Goal: Check status: Check status

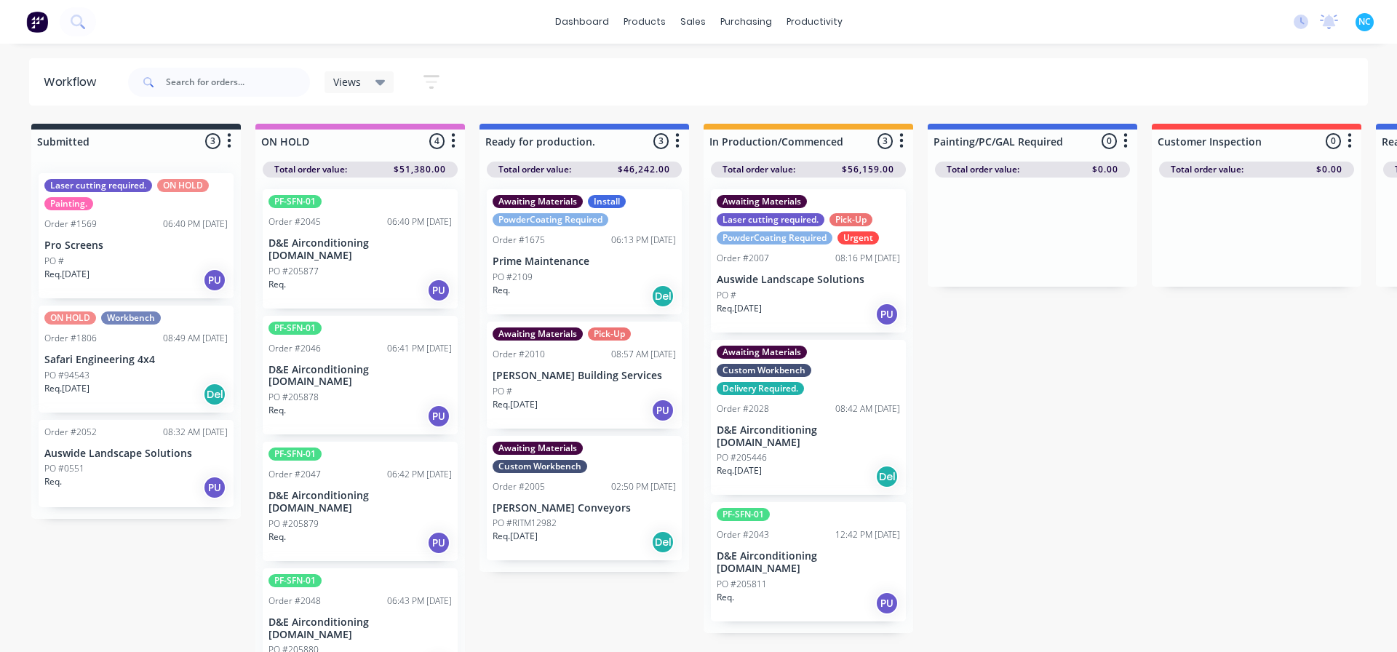
click at [813, 476] on div "Req. [DATE] Del" at bounding box center [808, 476] width 183 height 25
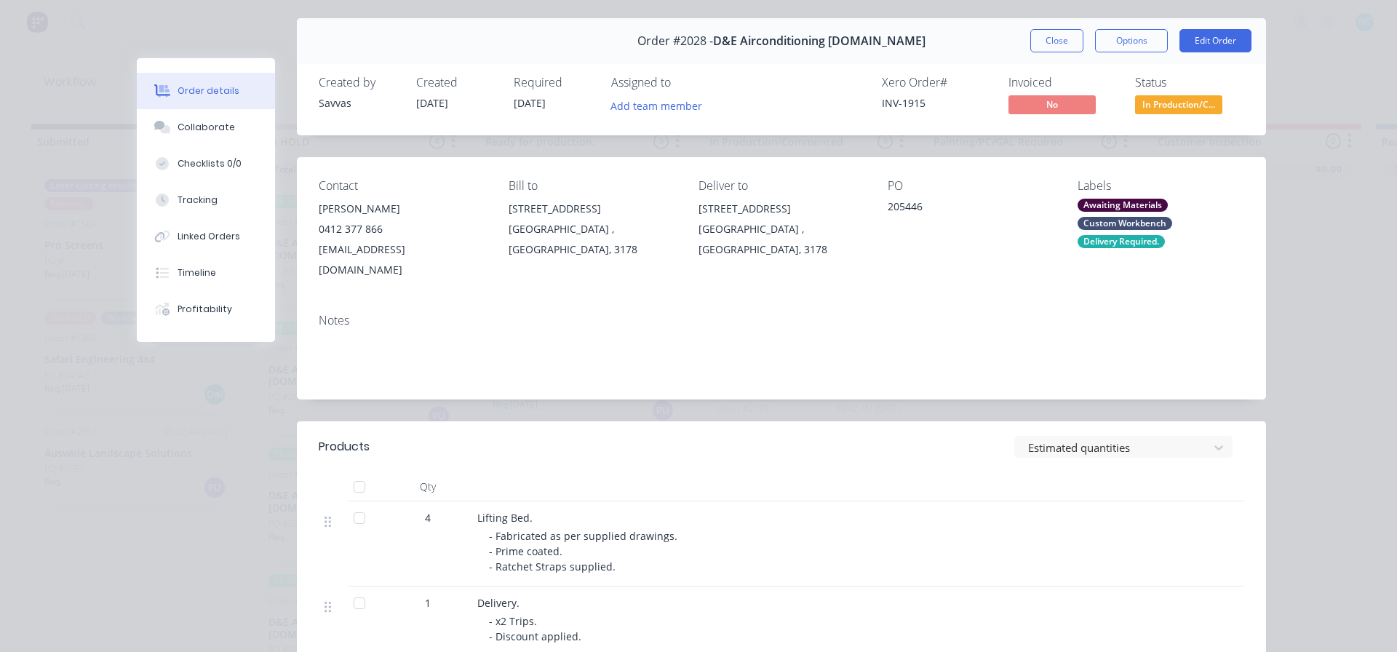
scroll to position [73, 0]
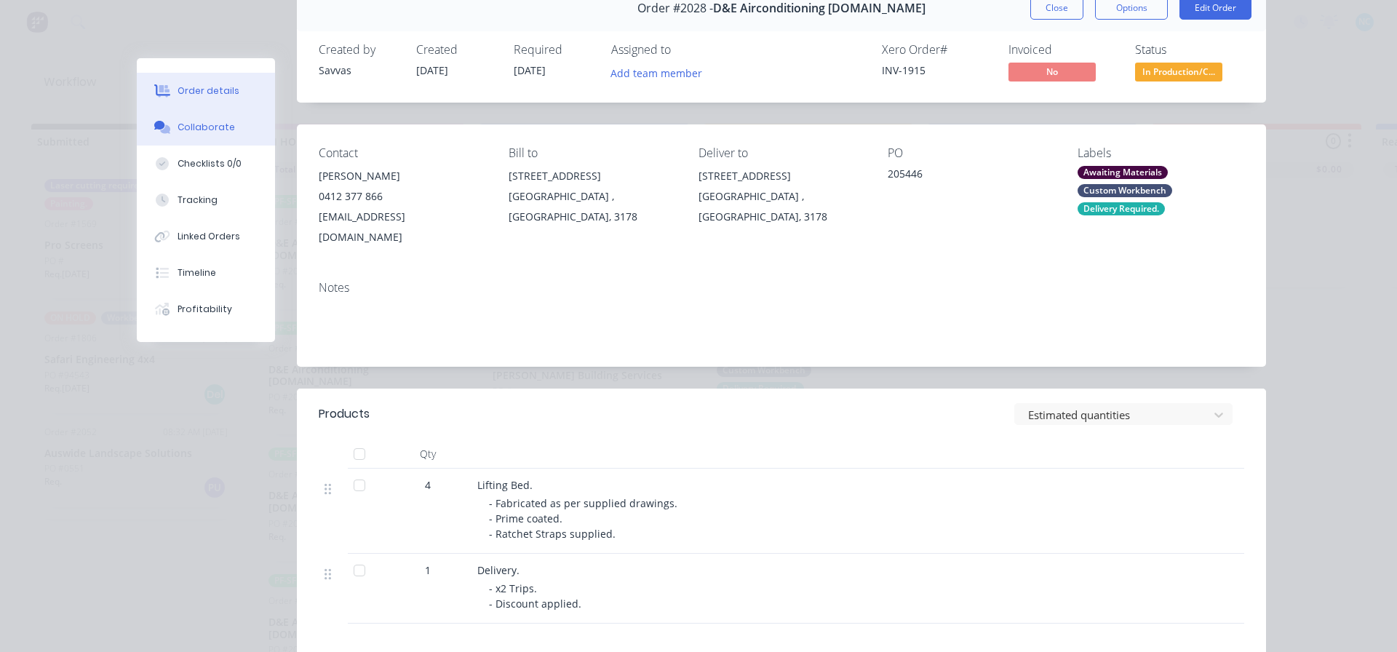
click at [208, 131] on div "Collaborate" at bounding box center [206, 127] width 57 height 13
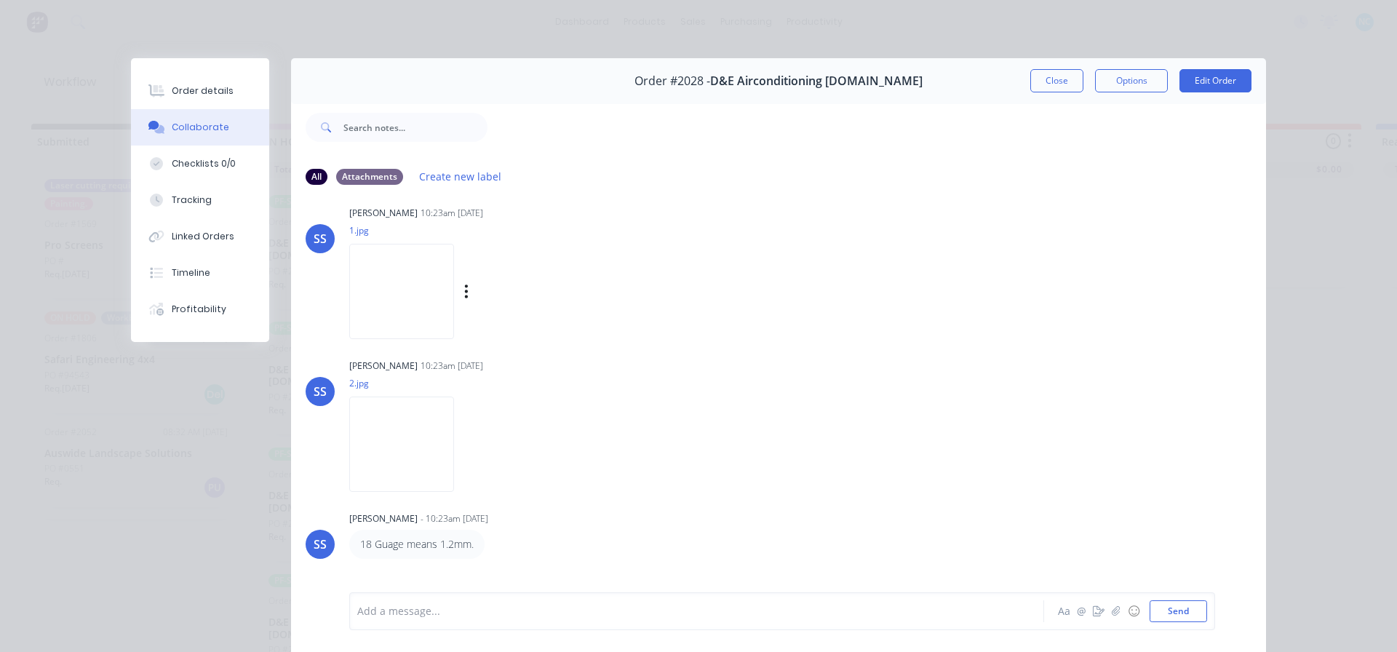
scroll to position [0, 0]
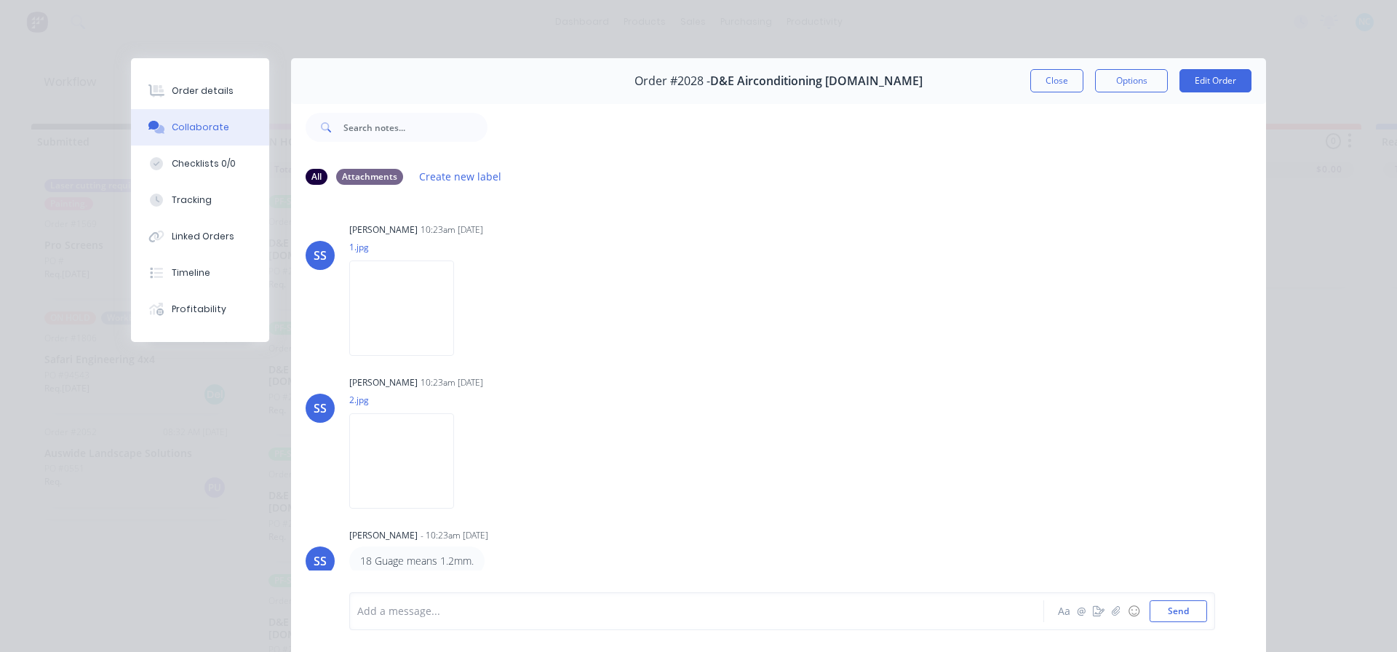
click at [1049, 68] on div "Order #2028 - D&E Airconditioning [DOMAIN_NAME] Close Options Edit Order" at bounding box center [778, 81] width 975 height 46
click at [1050, 74] on button "Close" at bounding box center [1056, 80] width 53 height 23
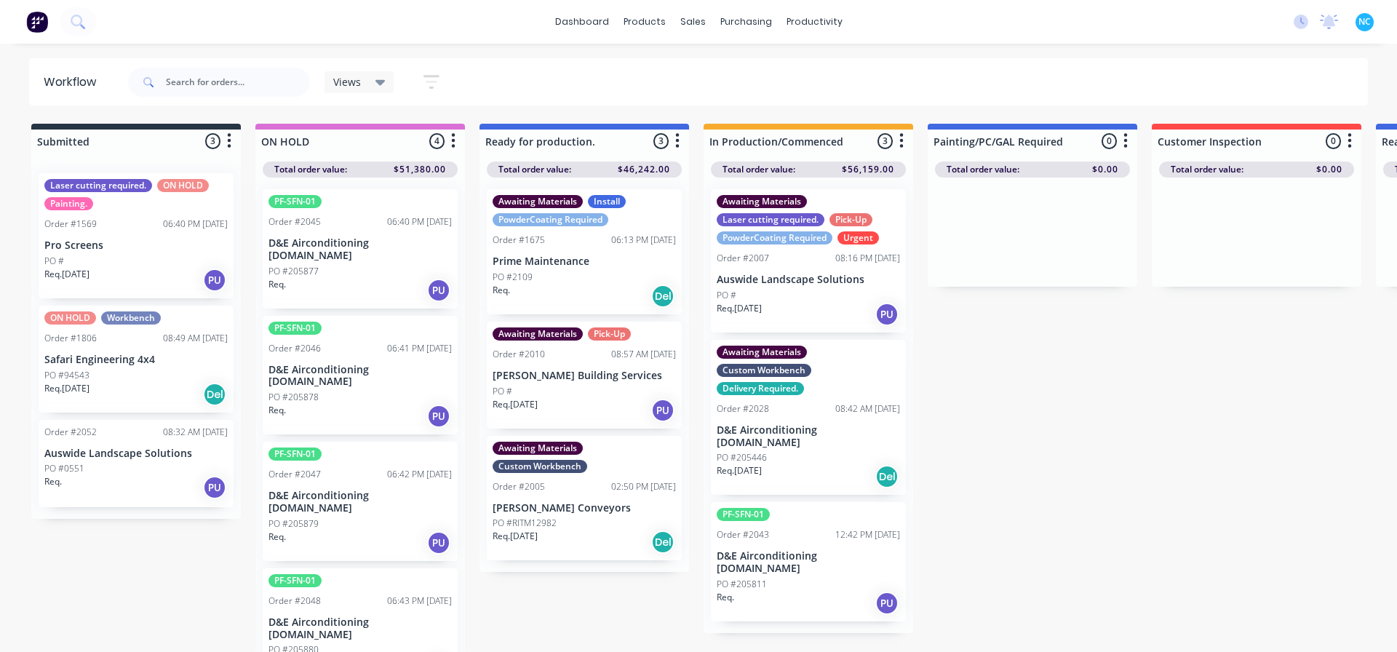
click at [805, 550] on p "D&E Airconditioning [DOMAIN_NAME]" at bounding box center [808, 562] width 183 height 25
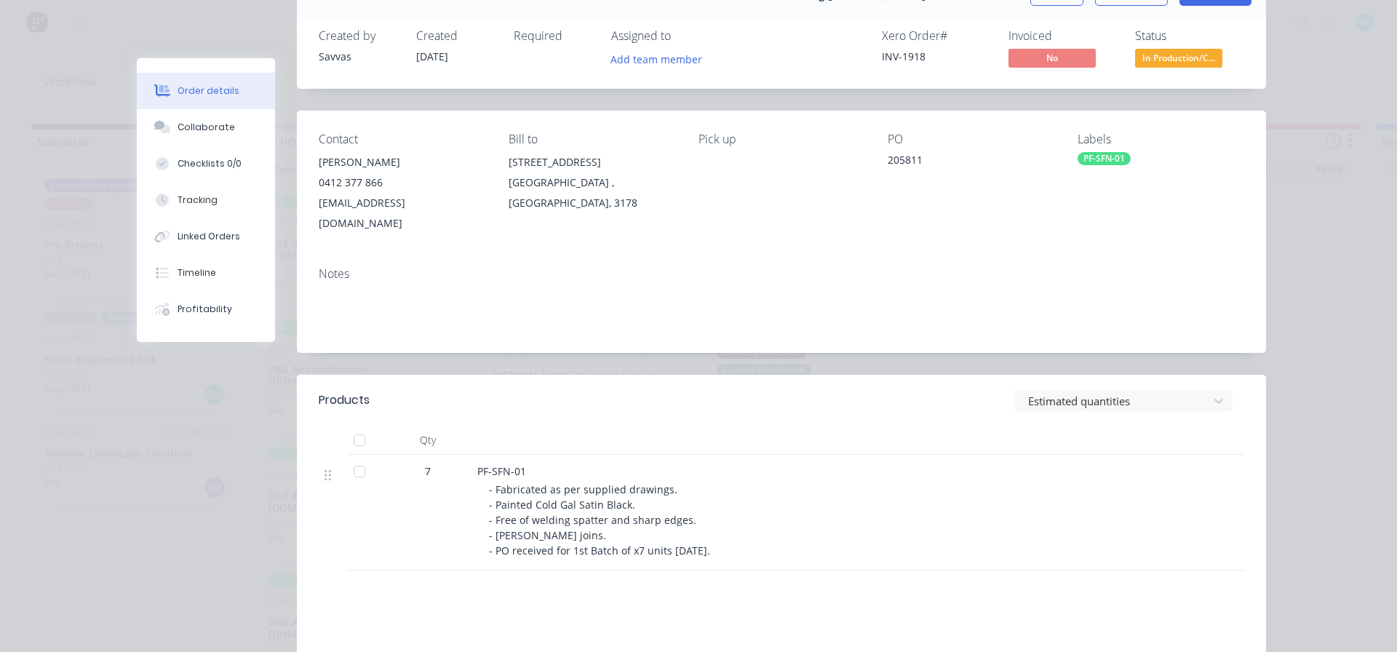
scroll to position [218, 0]
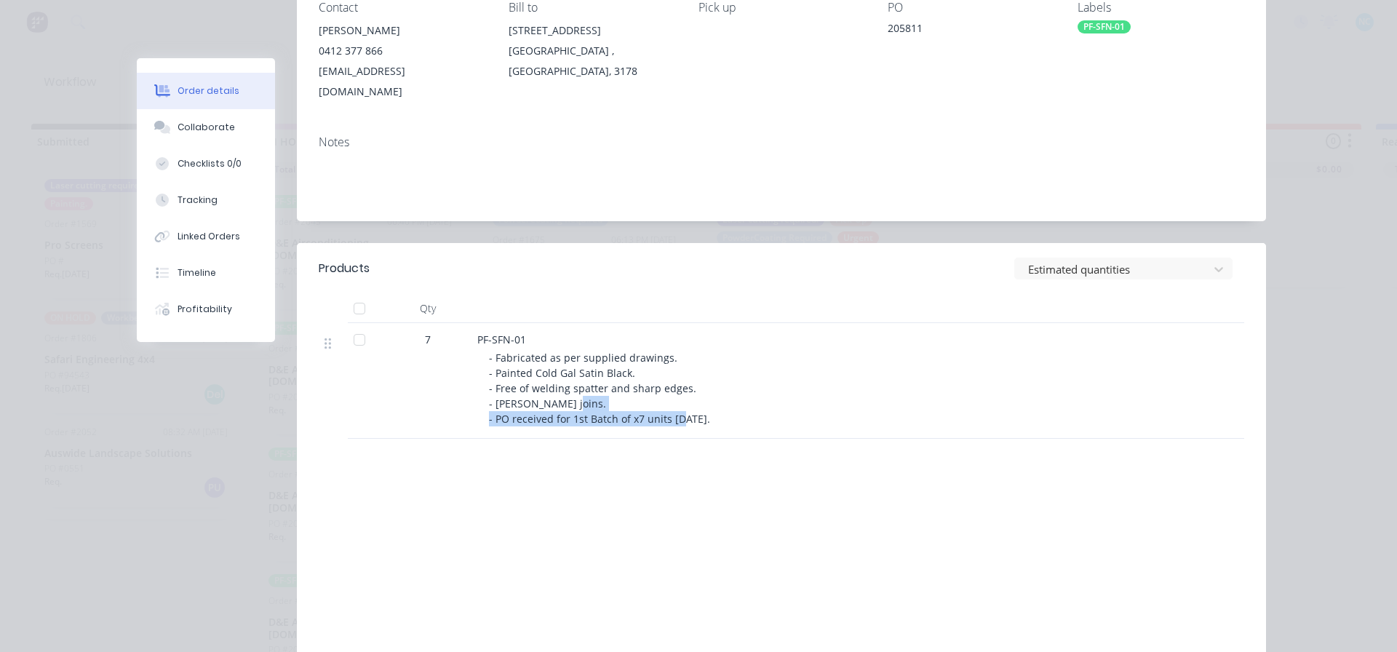
drag, startPoint x: 494, startPoint y: 400, endPoint x: 725, endPoint y: 402, distance: 230.7
click at [725, 402] on div "- Fabricated as per supplied drawings. - Painted Cold Gal Satin Black. - Free o…" at bounding box center [768, 388] width 559 height 76
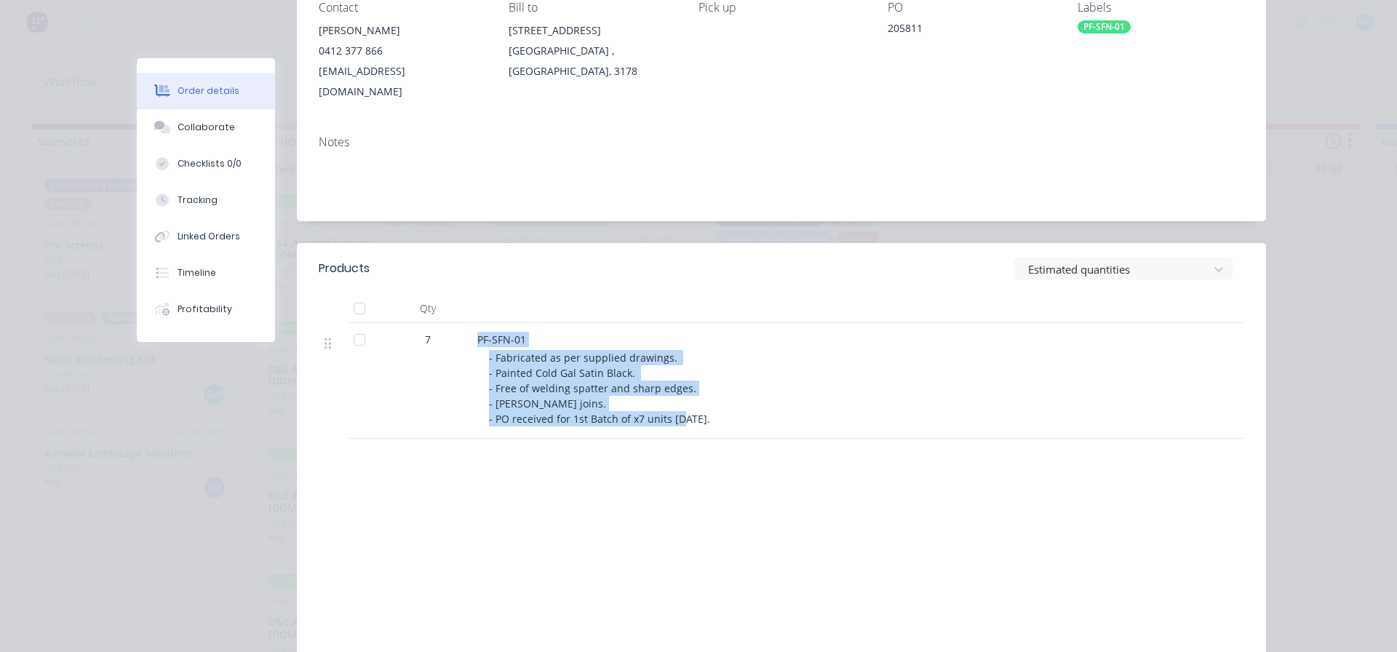
drag, startPoint x: 746, startPoint y: 403, endPoint x: 435, endPoint y: 394, distance: 310.8
click at [435, 394] on div "7 PF-SFN-01 - Fabricated as per supplied drawings. - Painted Cold Gal Satin Bla…" at bounding box center [781, 381] width 925 height 116
click at [582, 391] on span "- Fabricated as per supplied drawings. - Painted Cold Gal Satin Black. - Free o…" at bounding box center [599, 388] width 221 height 75
click at [578, 395] on span "- Fabricated as per supplied drawings. - Painted Cold Gal Satin Black. - Free o…" at bounding box center [599, 388] width 221 height 75
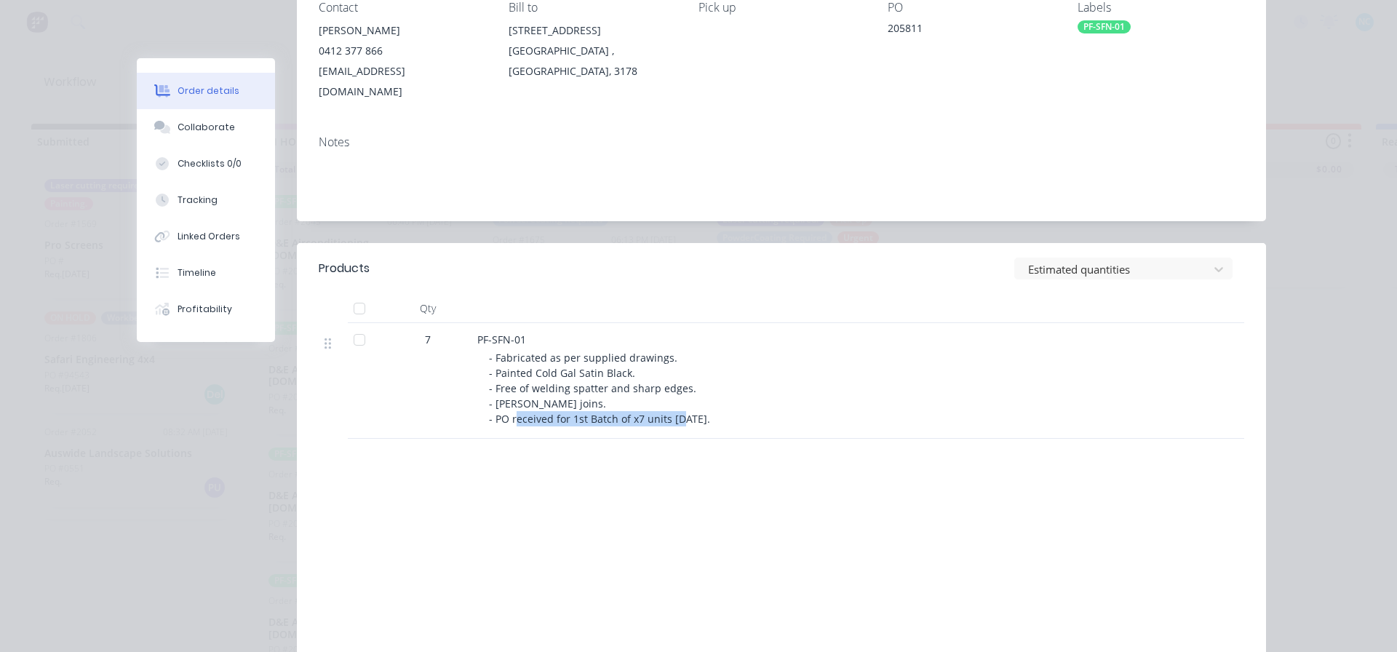
drag, startPoint x: 554, startPoint y: 396, endPoint x: 737, endPoint y: 397, distance: 183.4
click at [737, 397] on div "- Fabricated as per supplied drawings. - Painted Cold Gal Satin Black. - Free o…" at bounding box center [768, 388] width 559 height 76
click at [984, 440] on div "Products Estimated quantities Qty 7 PF-SFN-01 - Fabricated as per supplied draw…" at bounding box center [781, 459] width 969 height 433
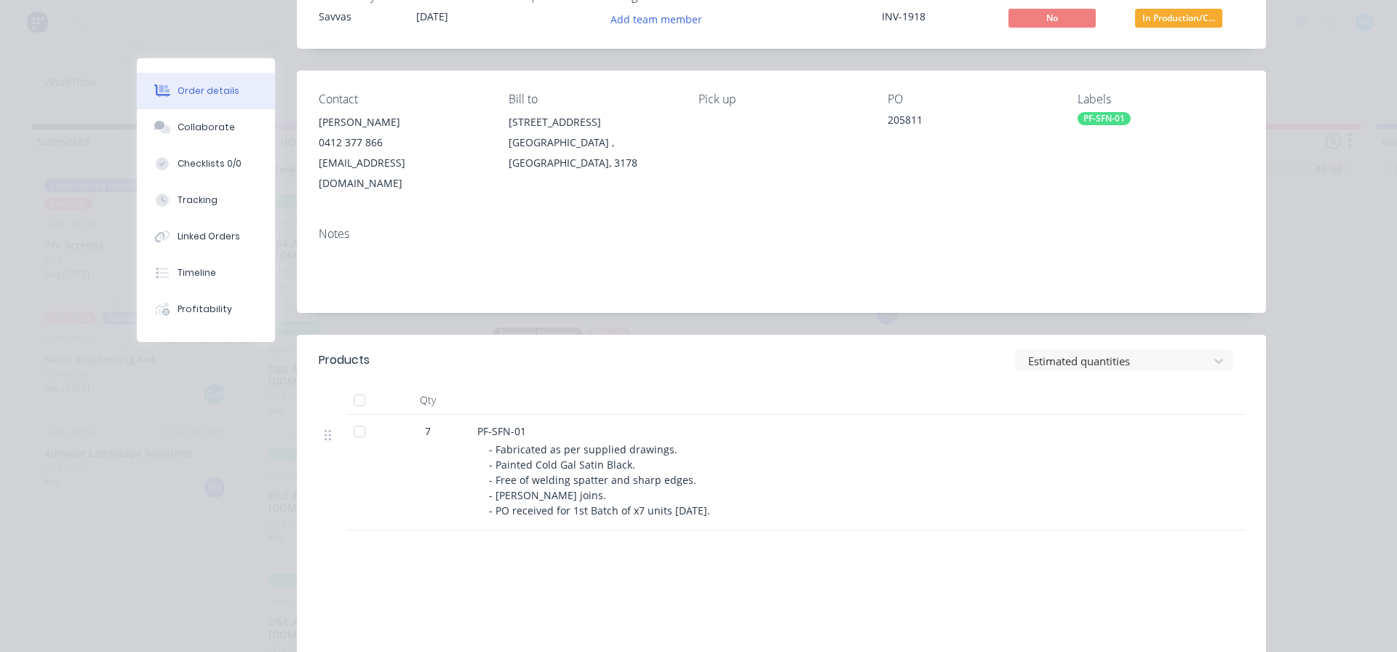
scroll to position [0, 0]
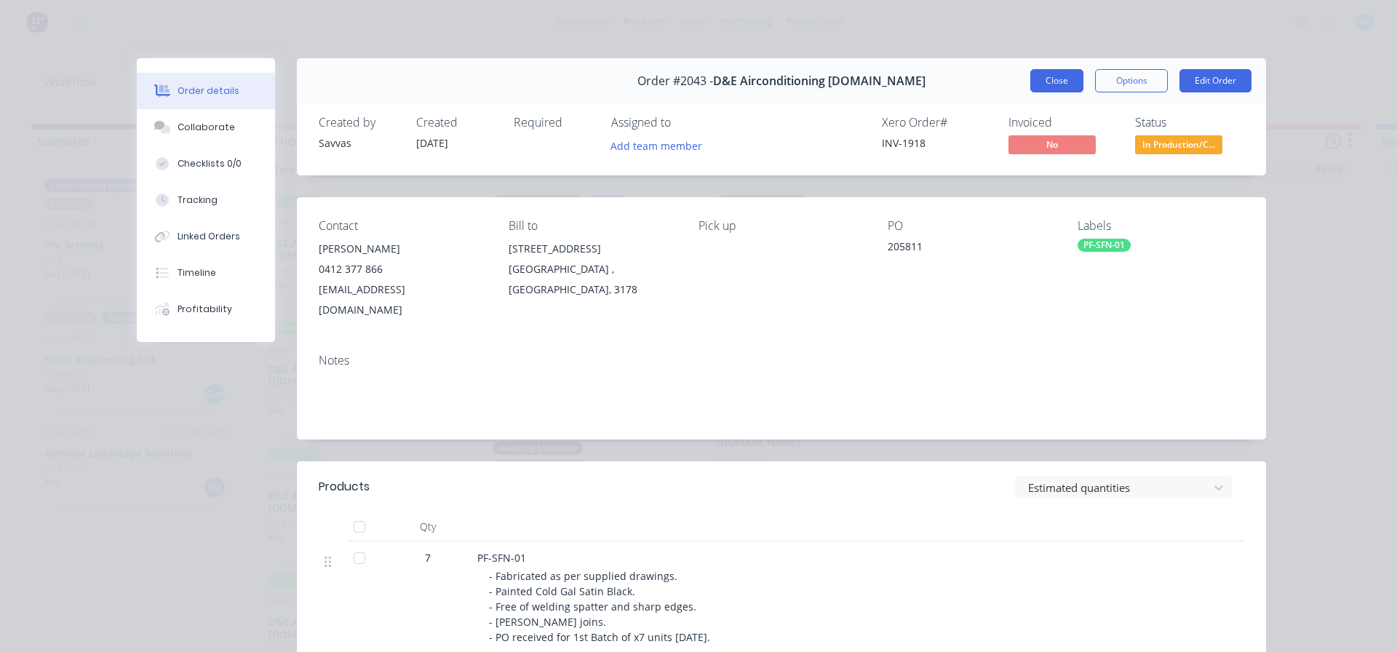
click at [1059, 83] on button "Close" at bounding box center [1056, 80] width 53 height 23
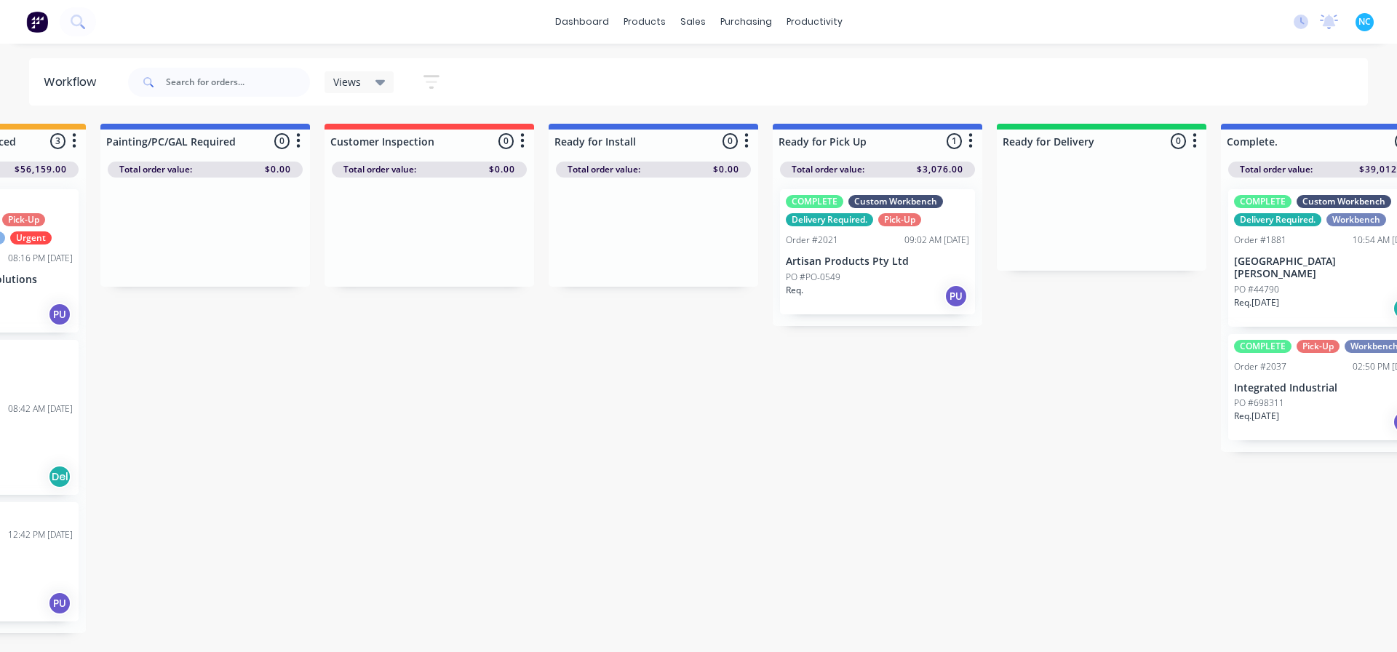
scroll to position [0, 861]
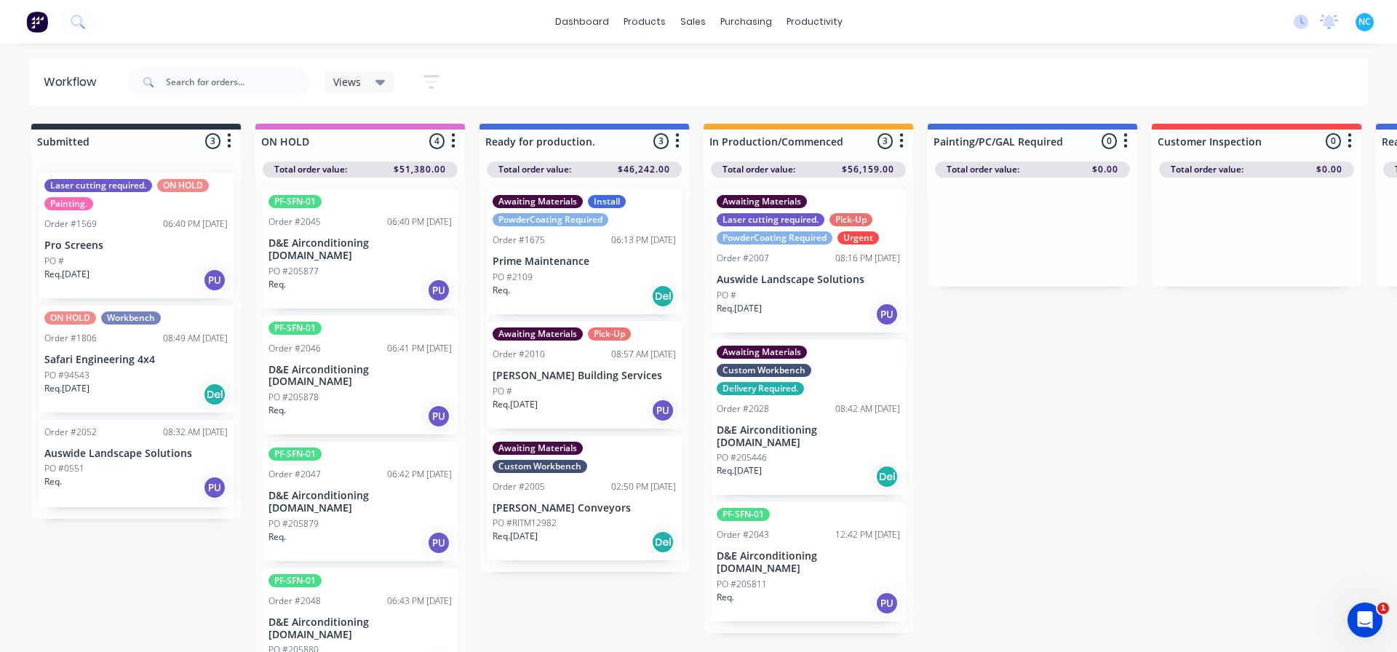
click at [835, 300] on div "PO #" at bounding box center [808, 295] width 183 height 13
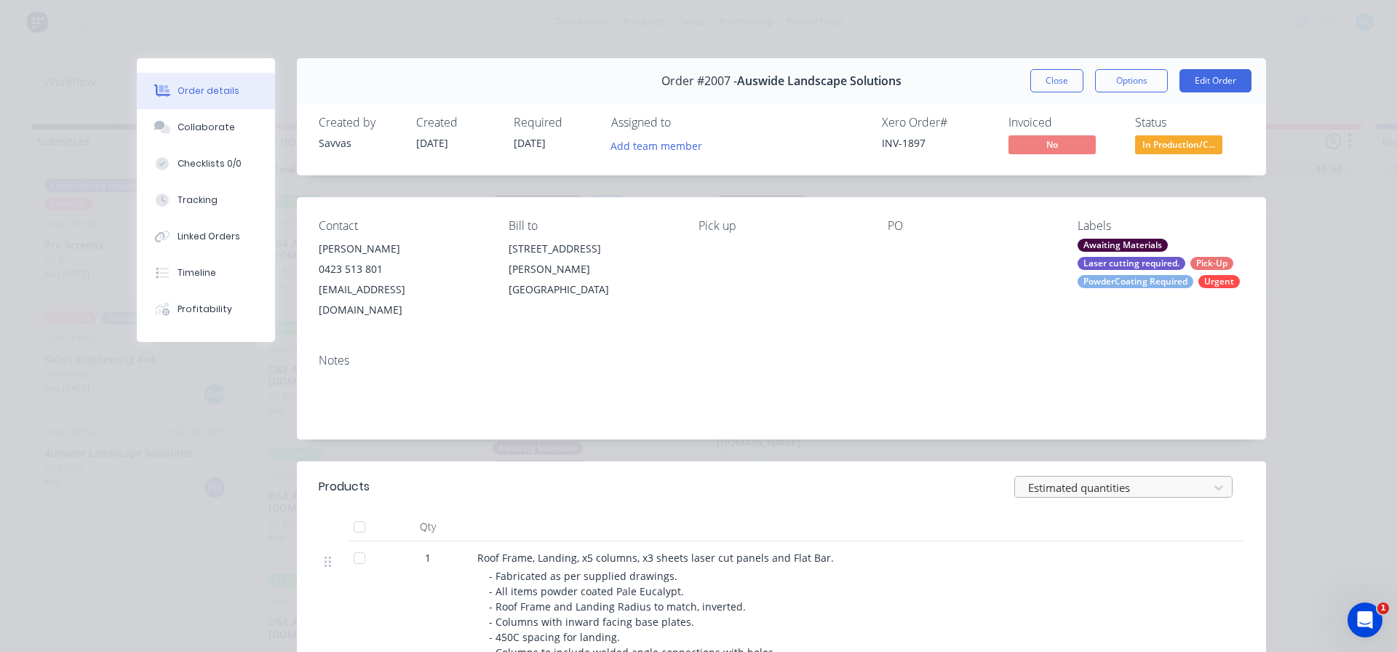
click at [1098, 479] on div at bounding box center [1114, 488] width 175 height 18
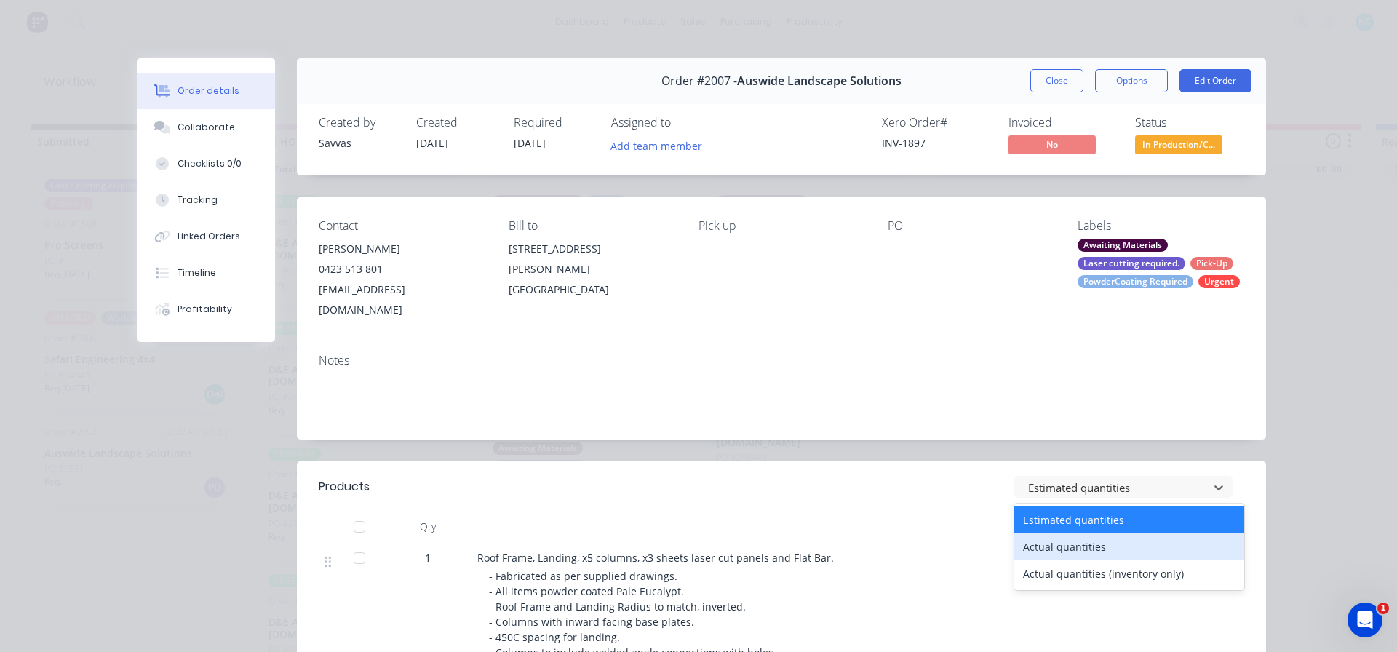
click at [1084, 533] on div "Actual quantities" at bounding box center [1129, 546] width 230 height 27
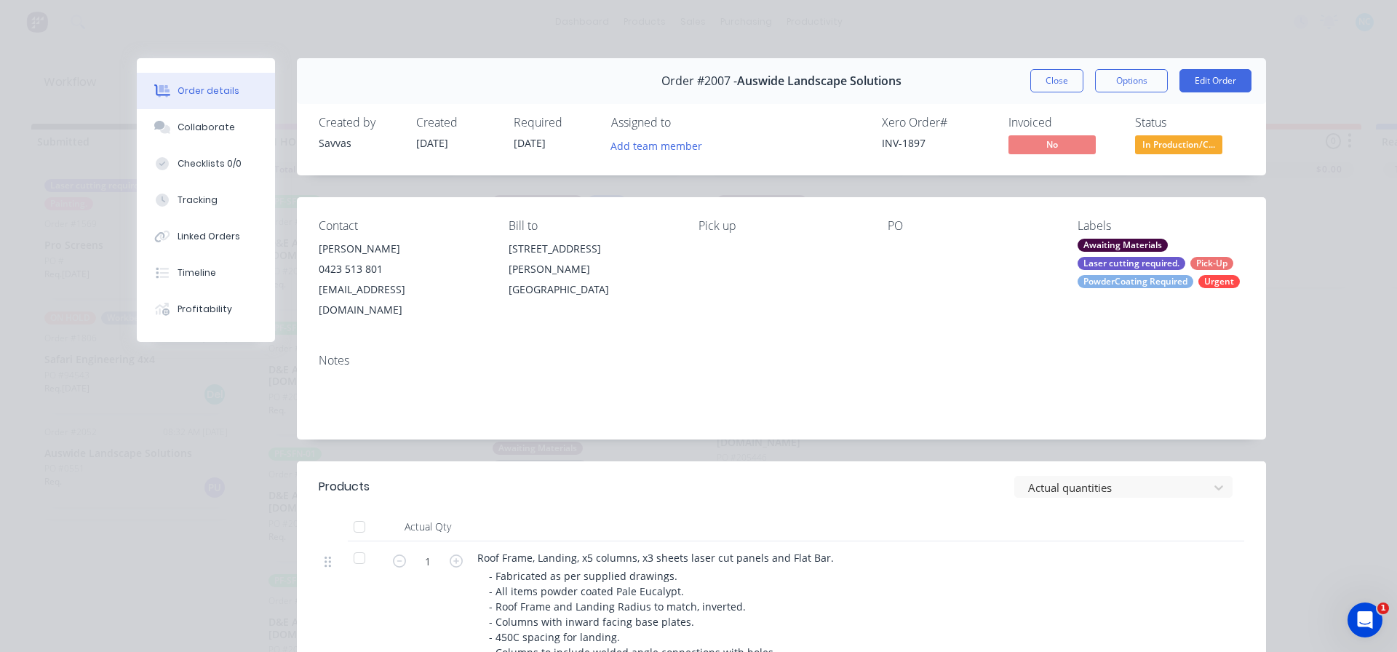
click at [1086, 490] on header "Products Actual quantities" at bounding box center [781, 486] width 969 height 51
click at [1089, 479] on div at bounding box center [1114, 488] width 175 height 18
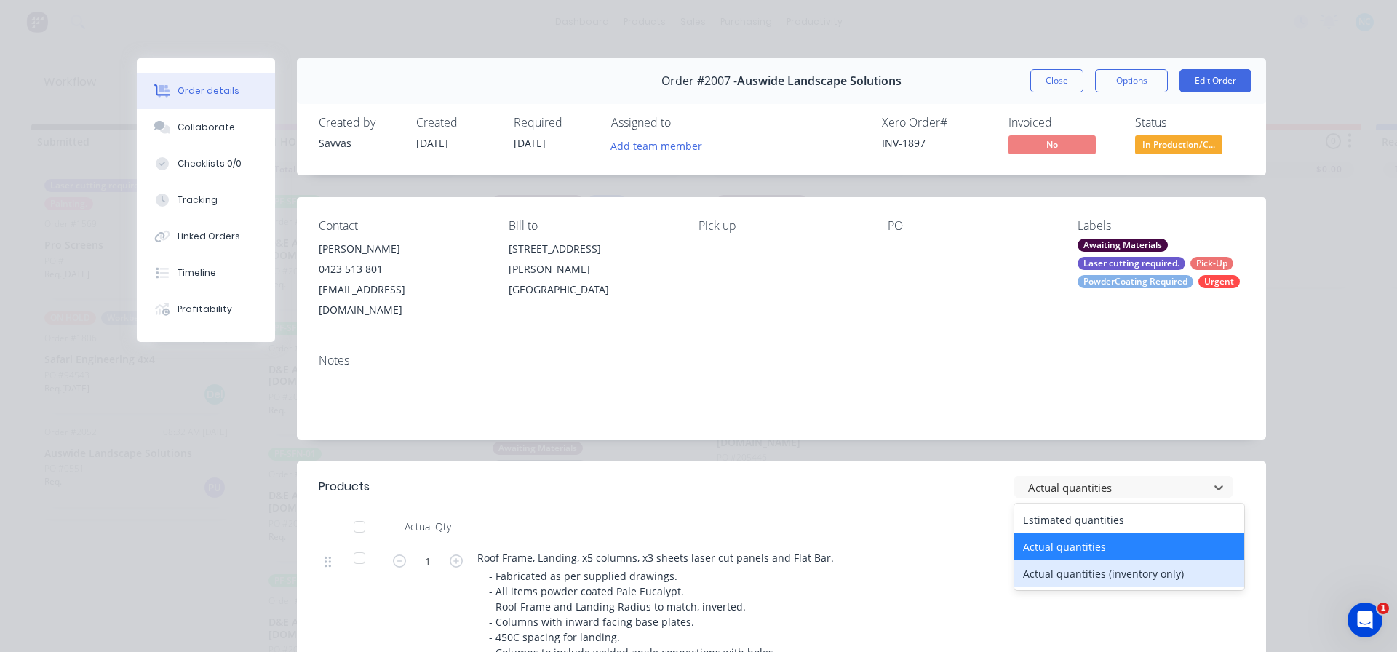
click at [1051, 560] on div "Actual quantities (inventory only)" at bounding box center [1129, 573] width 230 height 27
type input "0"
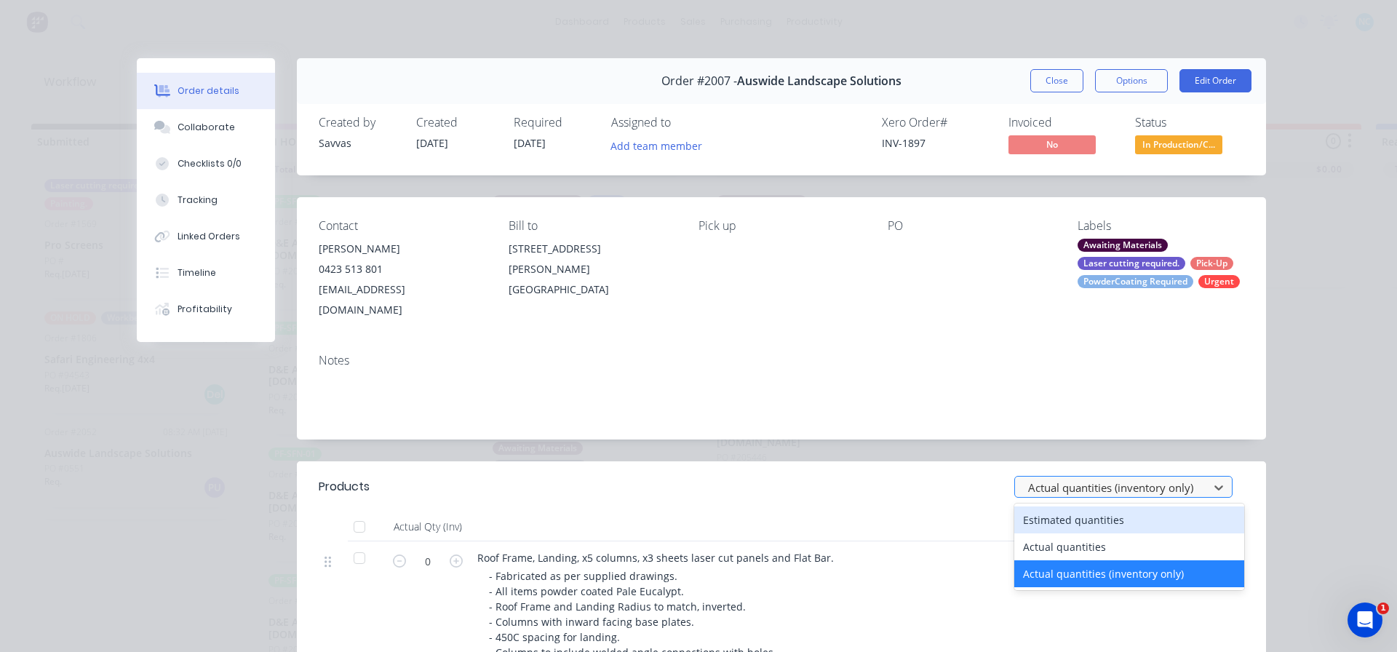
click at [1067, 479] on div at bounding box center [1114, 488] width 175 height 18
click at [1053, 506] on div "Estimated quantities" at bounding box center [1129, 519] width 230 height 27
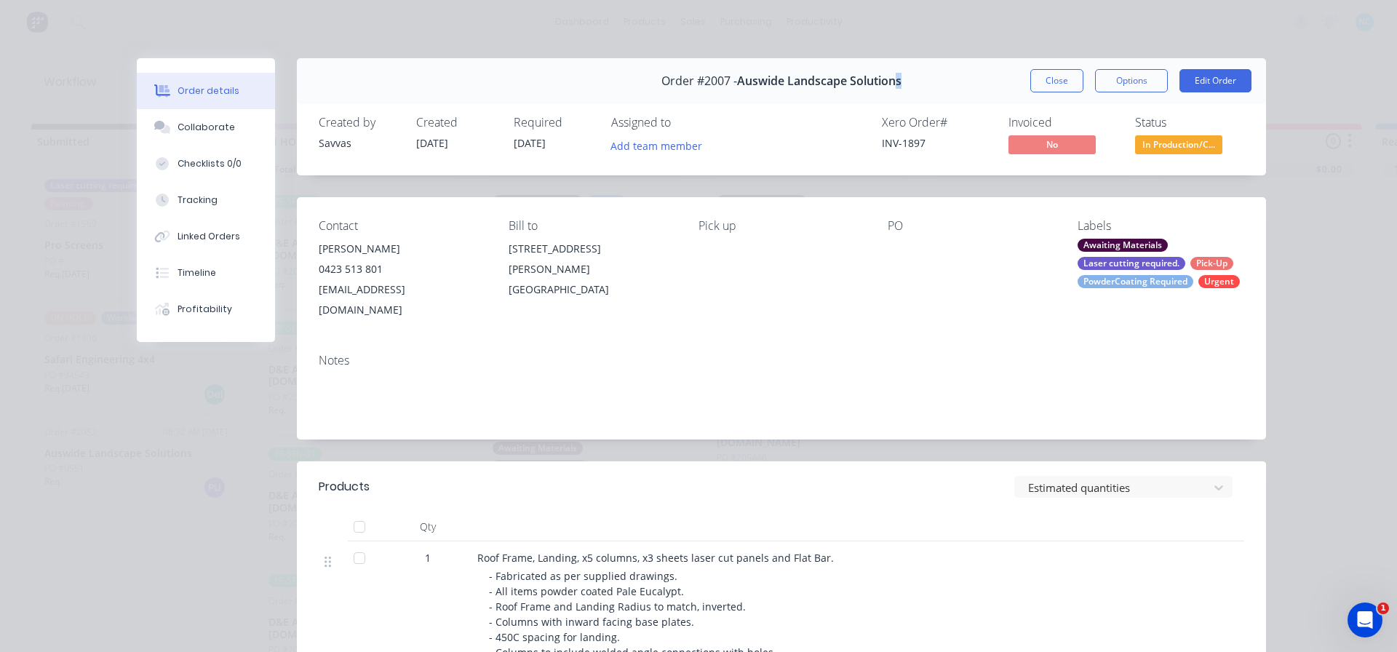
drag, startPoint x: 1059, startPoint y: 97, endPoint x: 895, endPoint y: 97, distance: 164.4
click at [892, 95] on div "Order #2007 - Auswide Landscape Solutions Close Options Edit Order" at bounding box center [781, 81] width 969 height 46
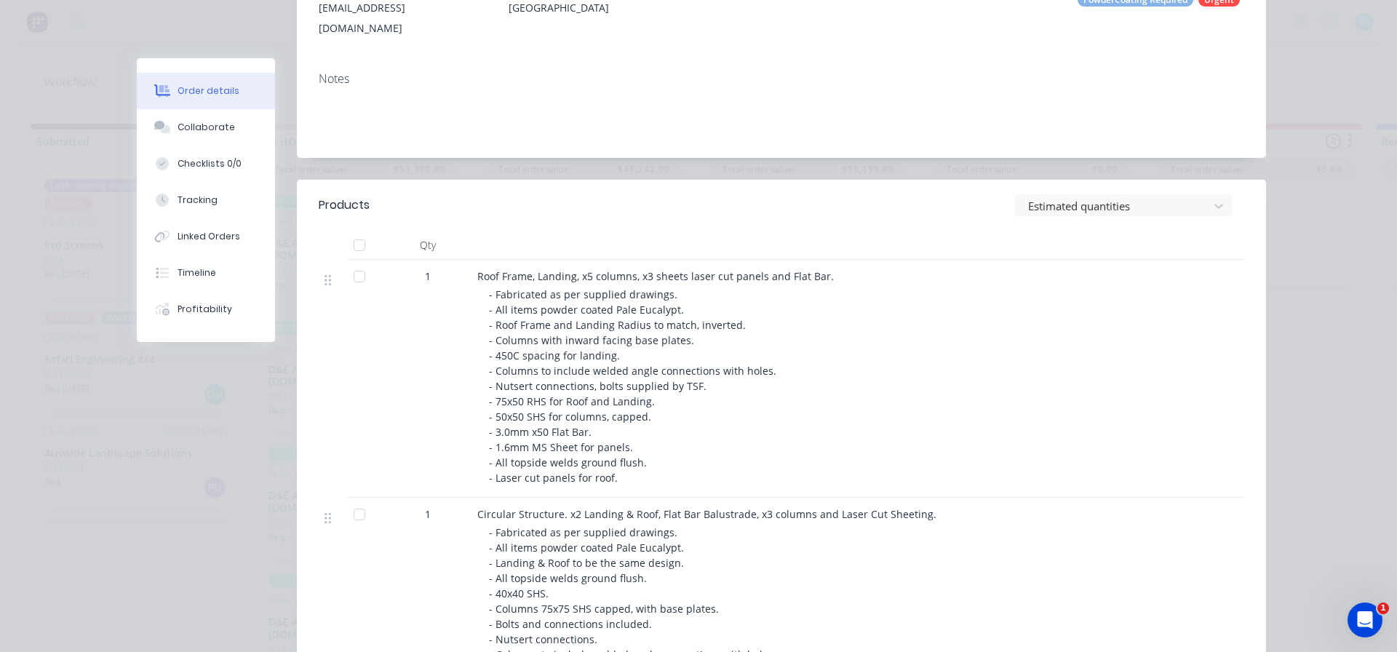
scroll to position [291, 0]
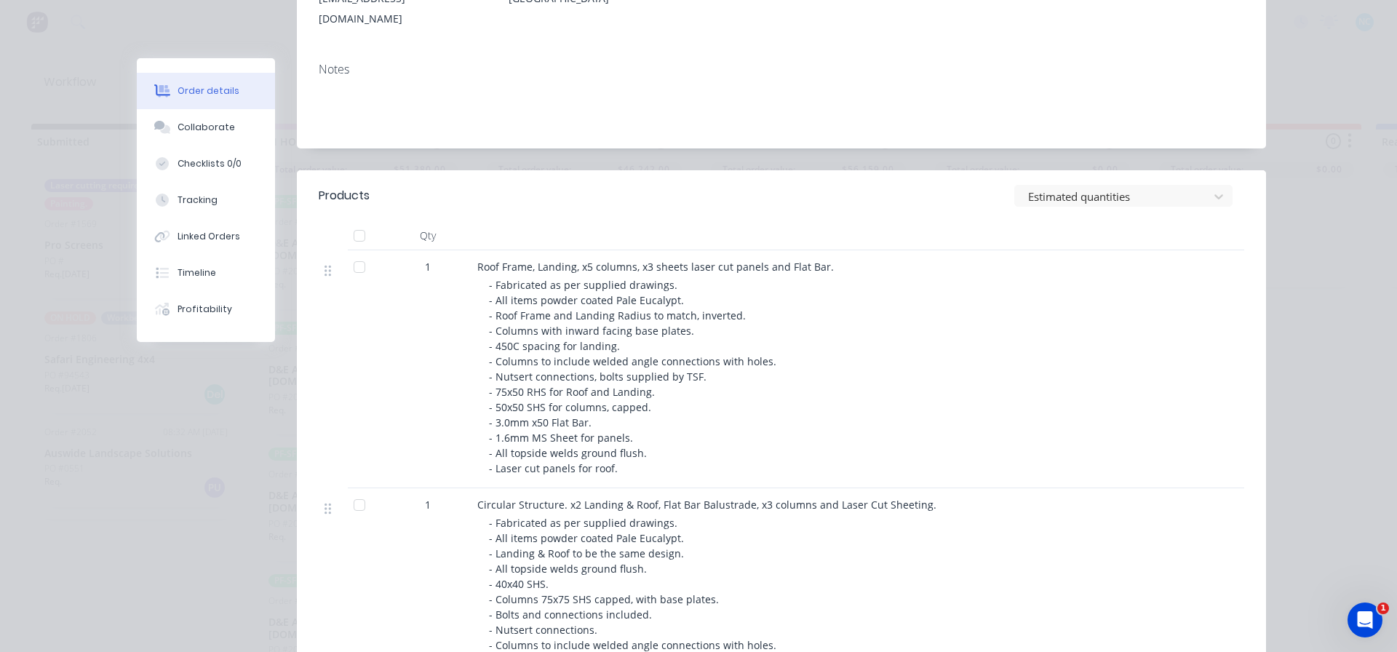
click at [837, 326] on div "- Fabricated as per supplied drawings. - All items powder coated Pale Eucalypt.…" at bounding box center [768, 376] width 559 height 199
drag, startPoint x: 523, startPoint y: 350, endPoint x: 757, endPoint y: 359, distance: 234.4
click at [755, 357] on div "- Fabricated as per supplied drawings. - All items powder coated Pale Eucalypt.…" at bounding box center [768, 376] width 559 height 199
click at [788, 373] on div "- Fabricated as per supplied drawings. - All items powder coated Pale Eucalypt.…" at bounding box center [768, 376] width 559 height 199
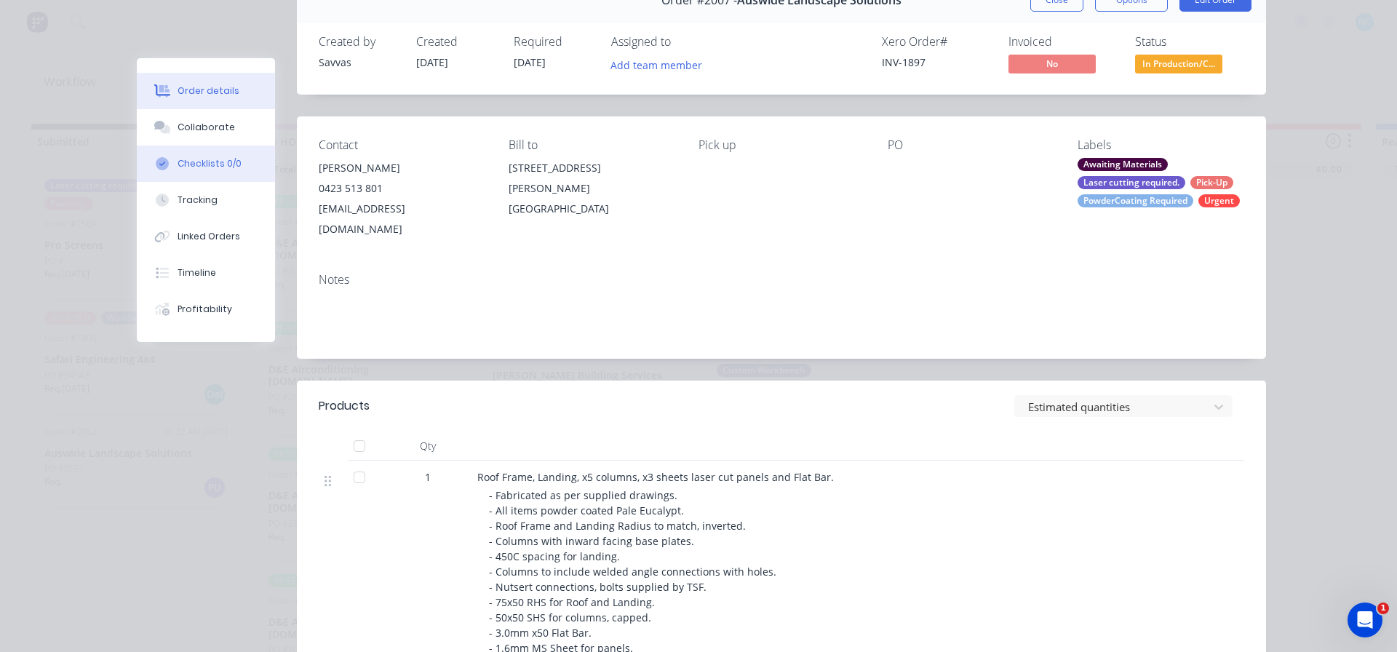
scroll to position [73, 0]
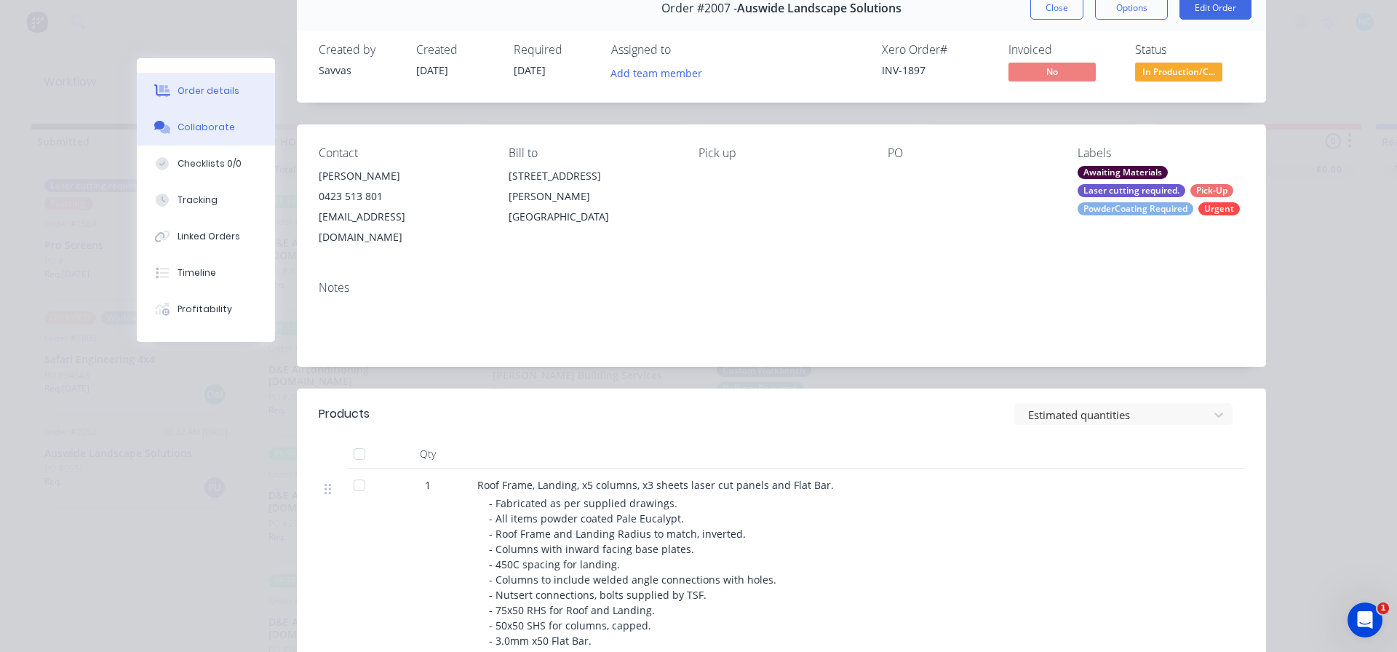
click at [149, 116] on button "Collaborate" at bounding box center [206, 127] width 138 height 36
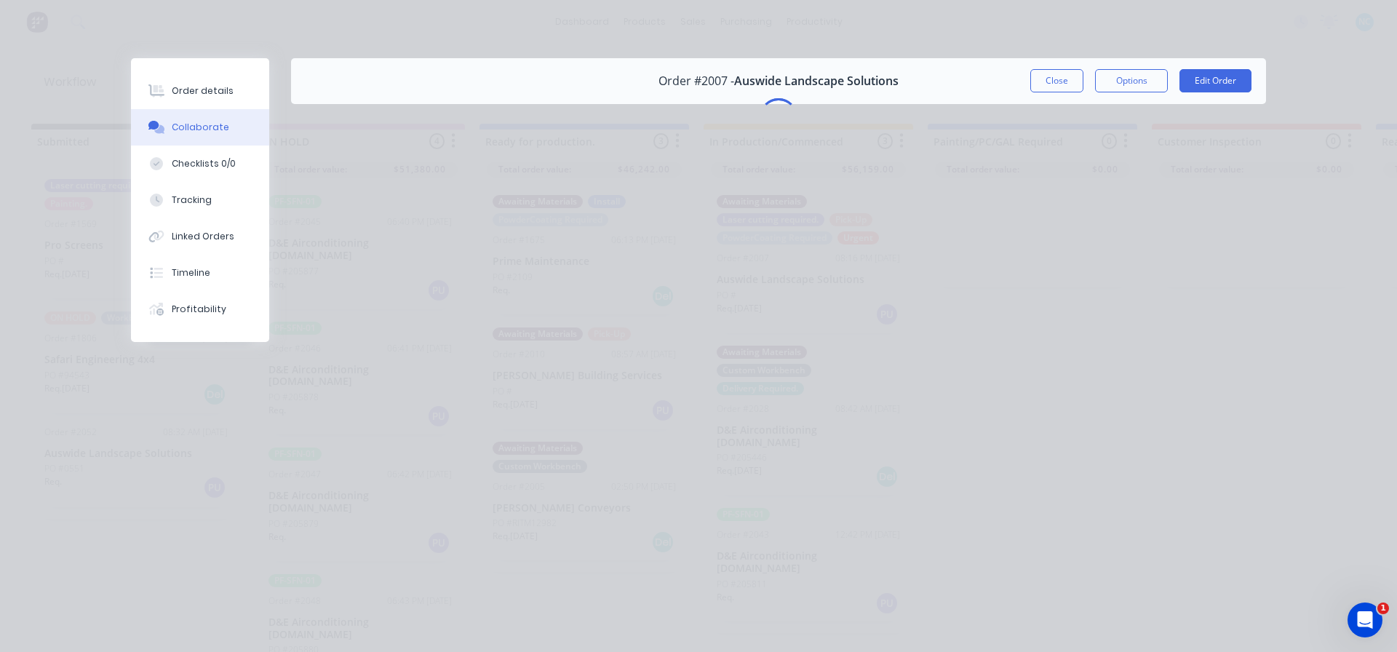
scroll to position [0, 0]
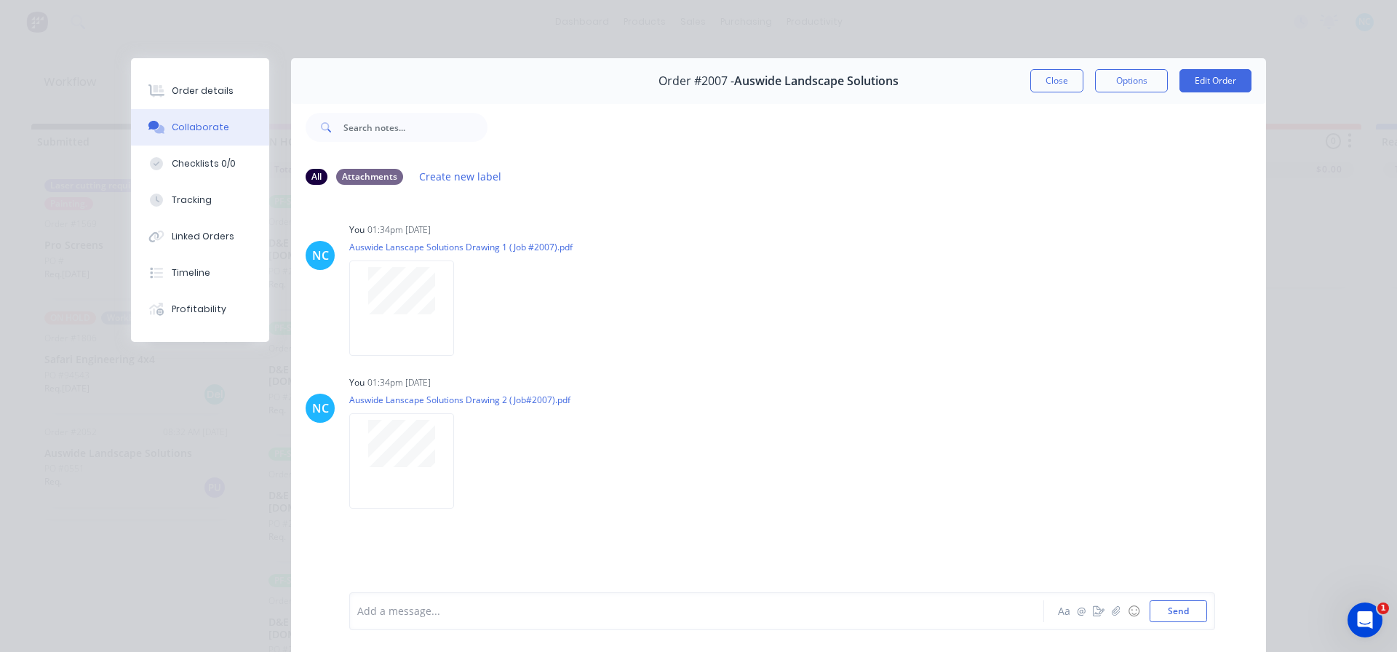
click at [269, 95] on div "Order details Collaborate Checklists 0/0 Tracking Linked Orders Timeline Profit…" at bounding box center [211, 200] width 160 height 284
click at [1030, 85] on button "Close" at bounding box center [1056, 80] width 53 height 23
